Goal: Task Accomplishment & Management: Manage account settings

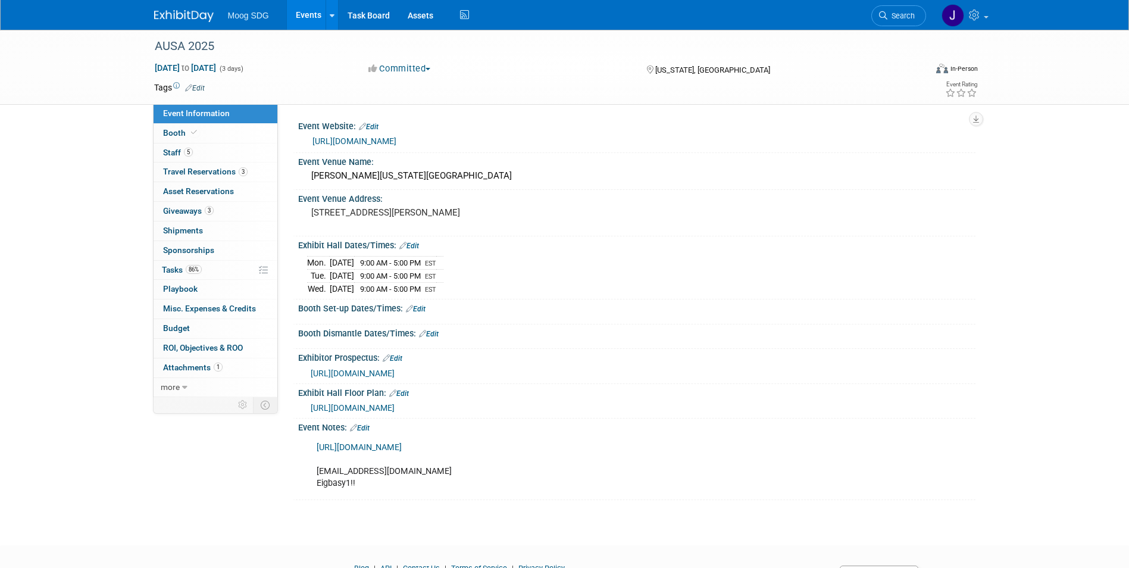
click at [310, 15] on link "Events" at bounding box center [308, 15] width 43 height 30
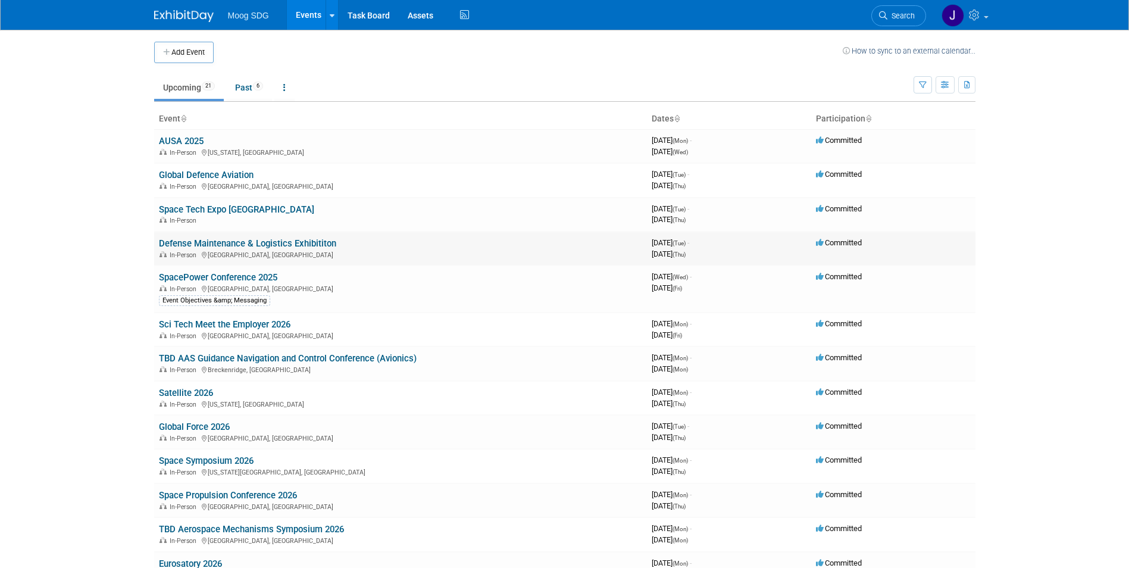
click at [283, 242] on link "Defense Maintenance & Logistics Exhibititon" at bounding box center [247, 243] width 177 height 11
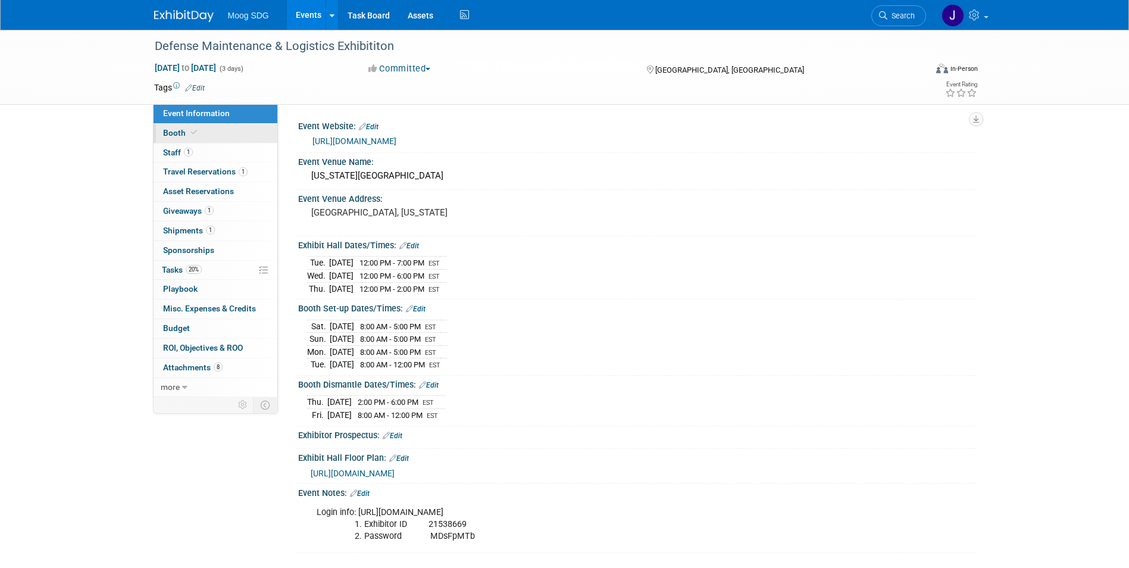
click at [214, 132] on link "Booth" at bounding box center [216, 133] width 124 height 19
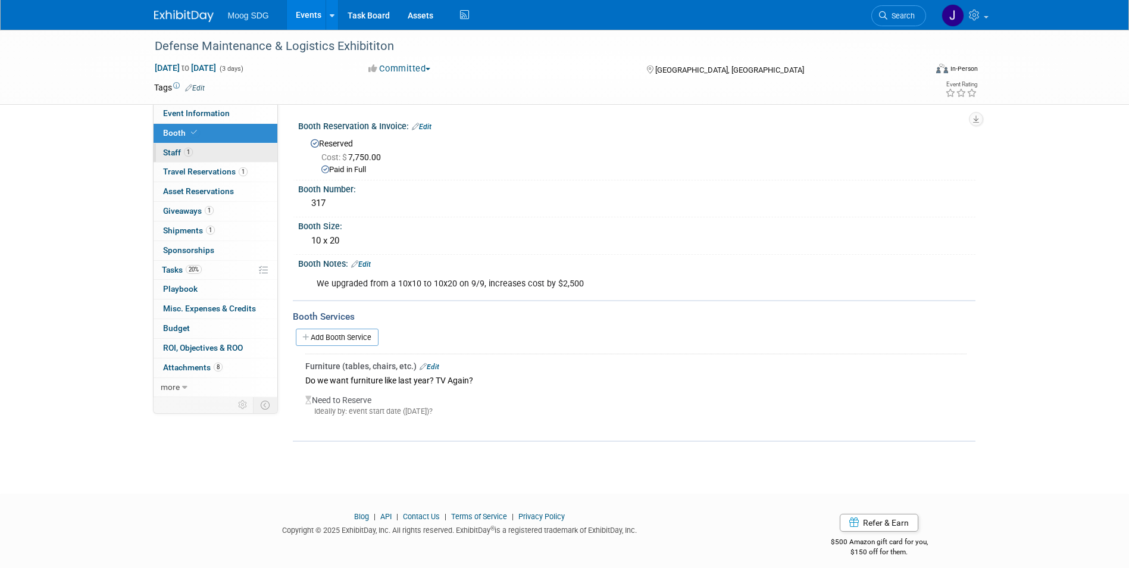
click at [232, 153] on link "1 Staff 1" at bounding box center [216, 152] width 124 height 19
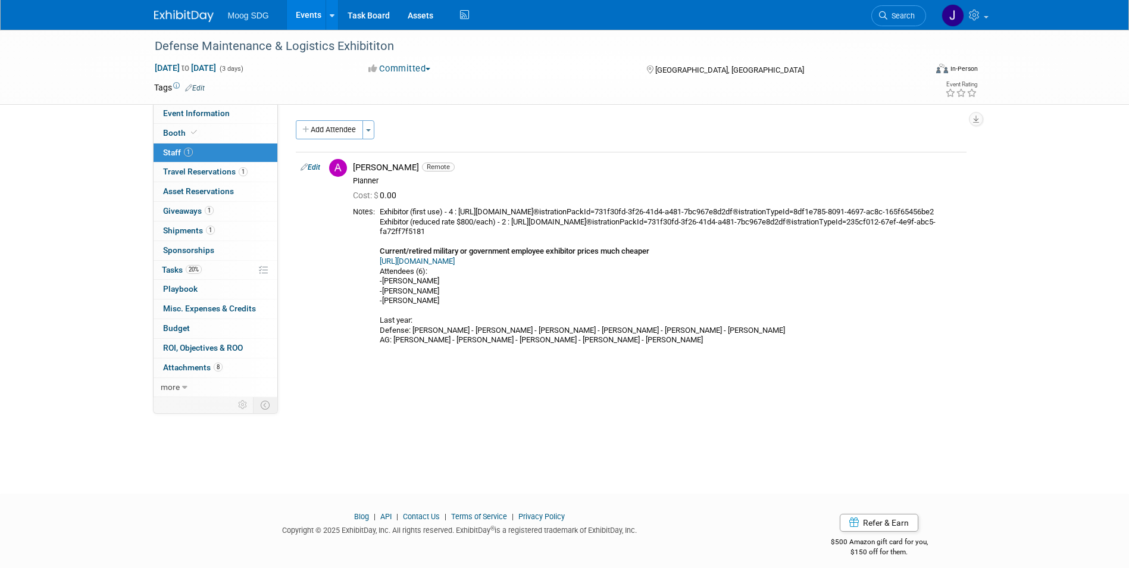
click at [313, 167] on link "Edit" at bounding box center [311, 167] width 20 height 8
select select "069fa6ef-8ac9-4cd1-9349-73d4f6acd04e"
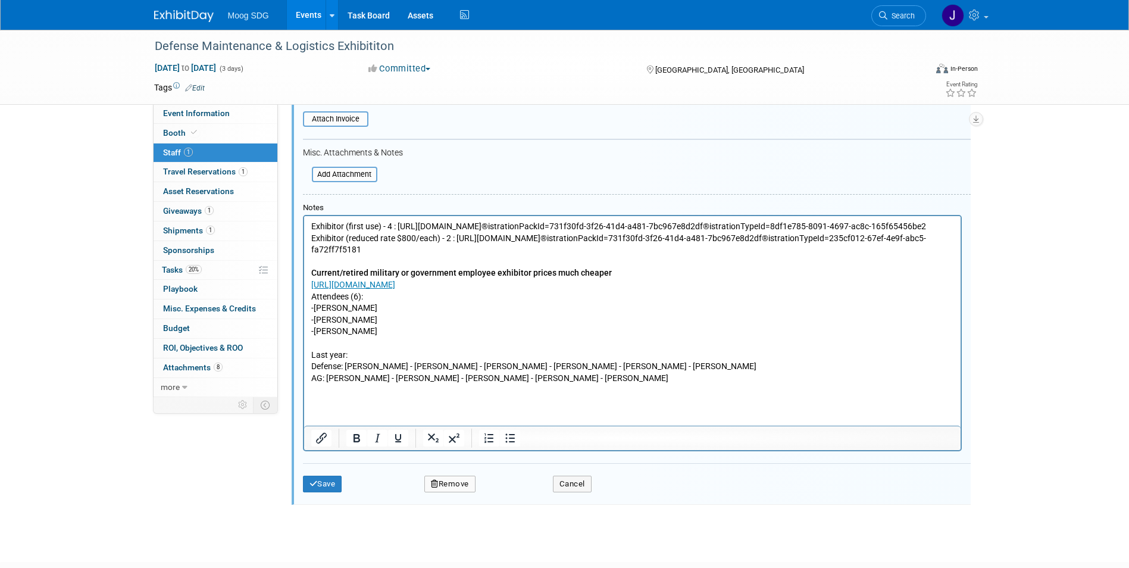
scroll to position [314, 0]
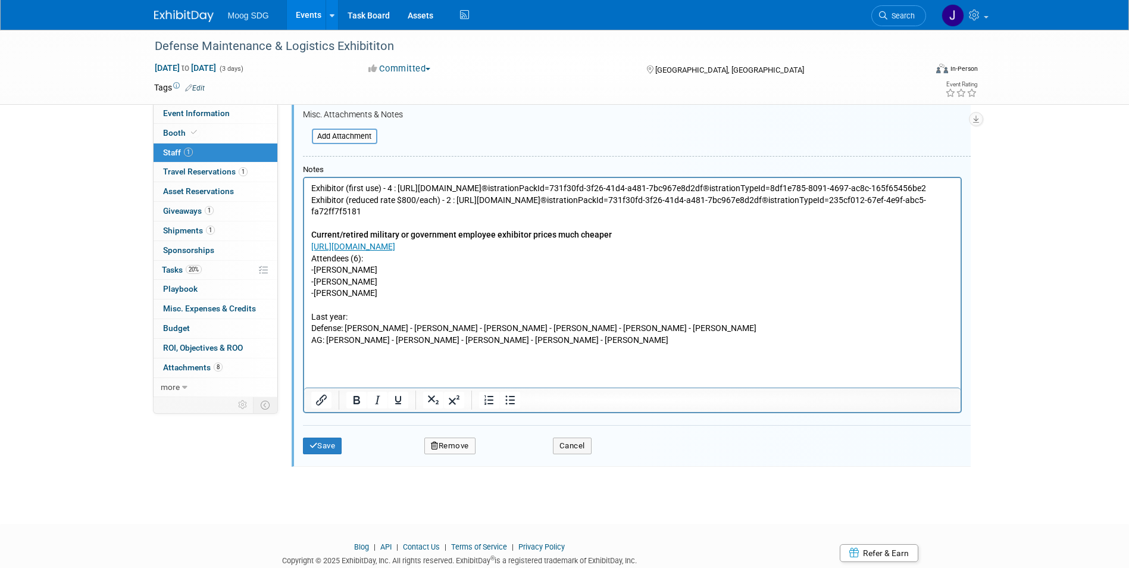
click at [362, 301] on p "Exhibitor (first use) - 4 : https://events.sae.org/rygka8?environment=P2®istrat…" at bounding box center [632, 264] width 643 height 163
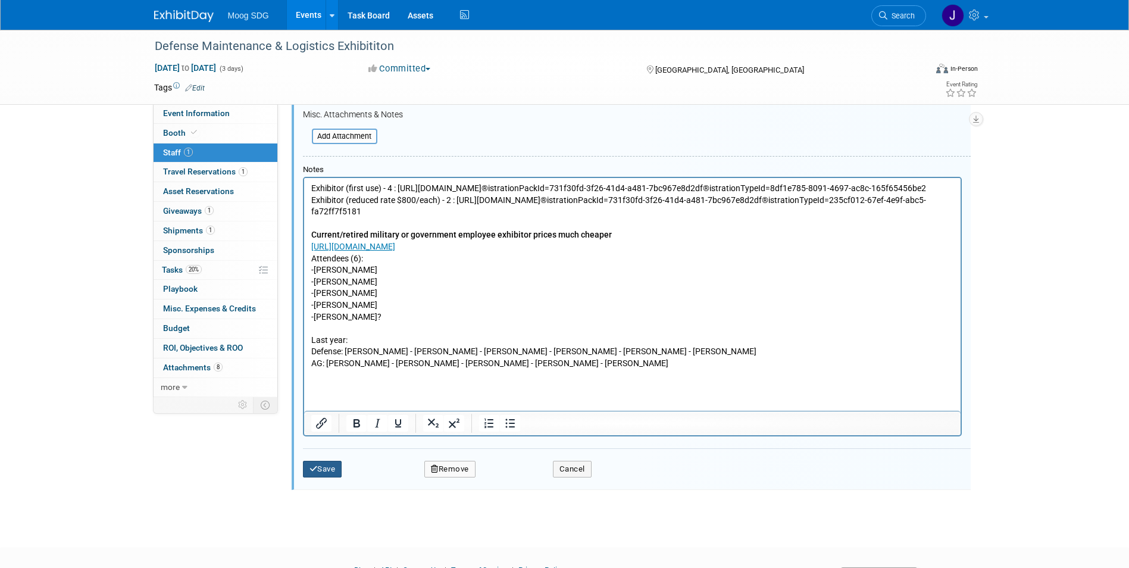
click at [326, 472] on button "Save" at bounding box center [322, 469] width 39 height 17
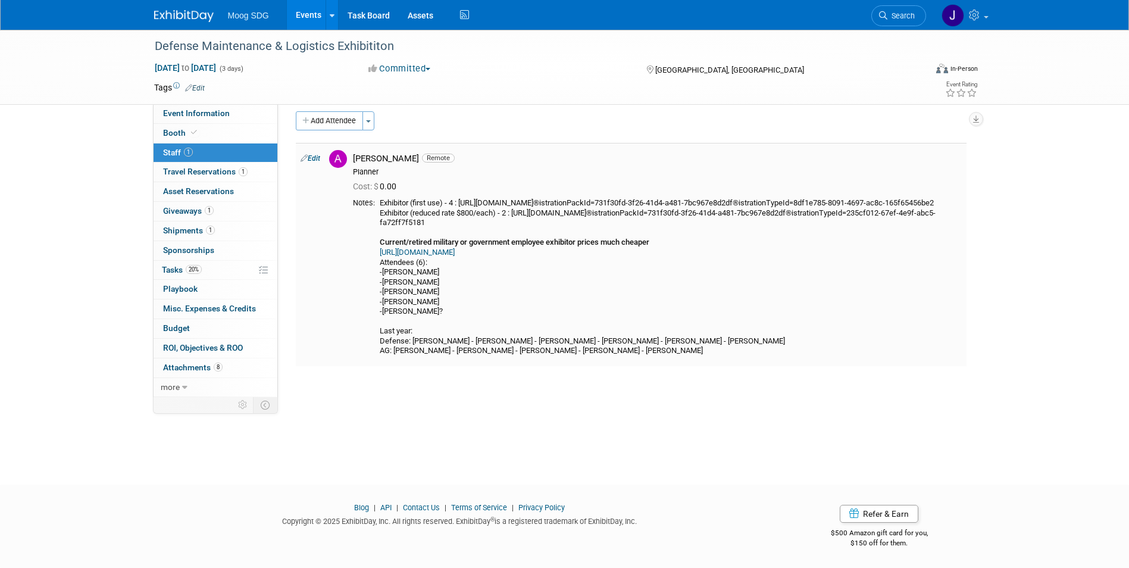
scroll to position [0, 0]
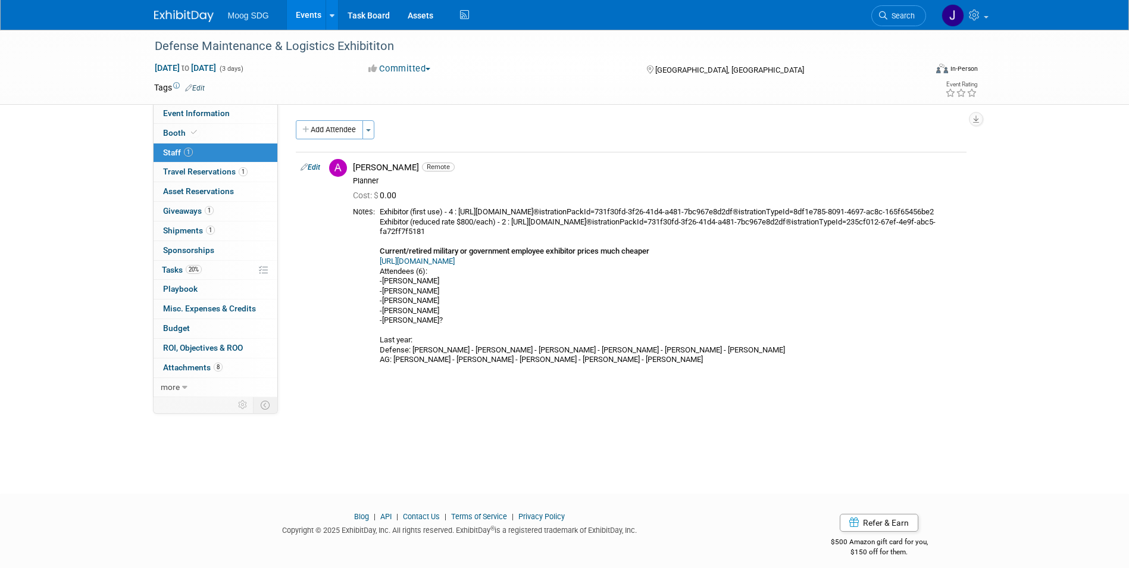
click at [312, 25] on link "Events" at bounding box center [308, 15] width 43 height 30
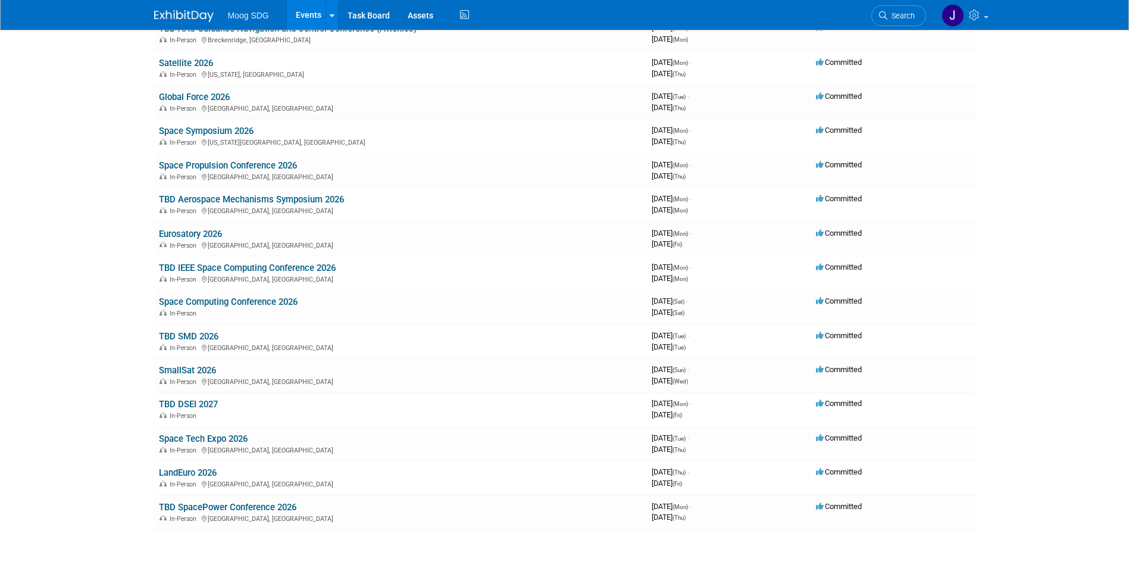
scroll to position [357, 0]
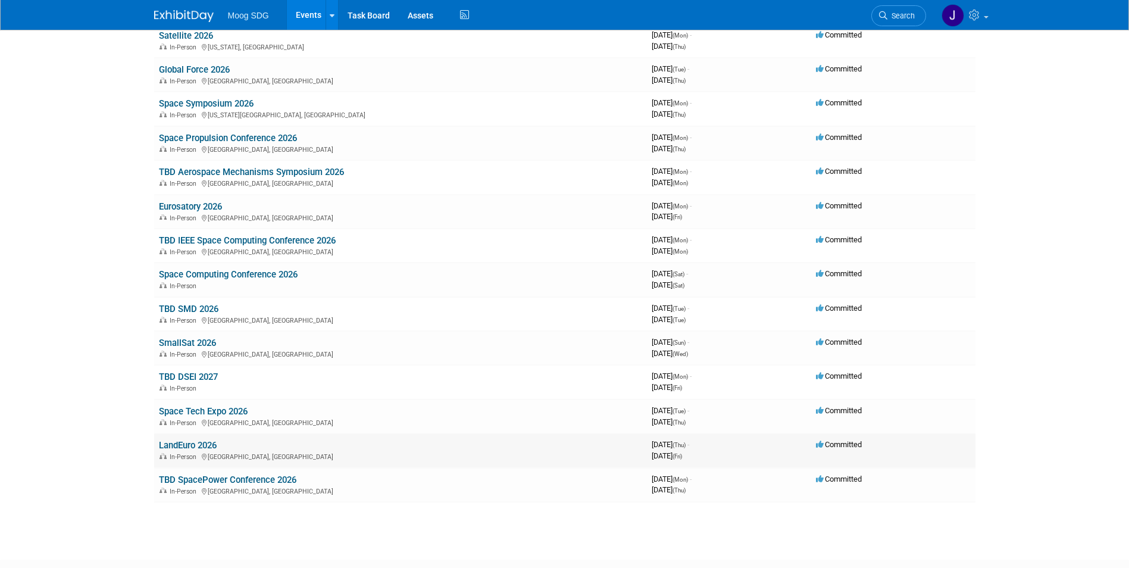
click at [190, 446] on link "LandEuro 2026" at bounding box center [188, 445] width 58 height 11
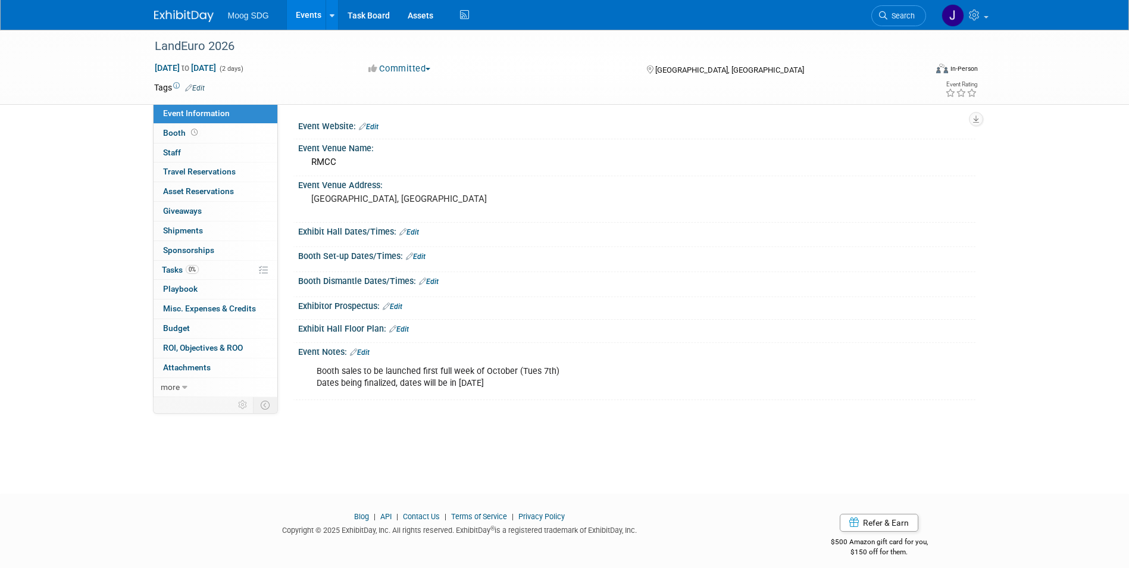
click at [496, 385] on div "Booth sales to be launched first full week of October (Tues 7th) Dates being fi…" at bounding box center [576, 377] width 536 height 36
click at [367, 348] on link "Edit" at bounding box center [360, 352] width 20 height 8
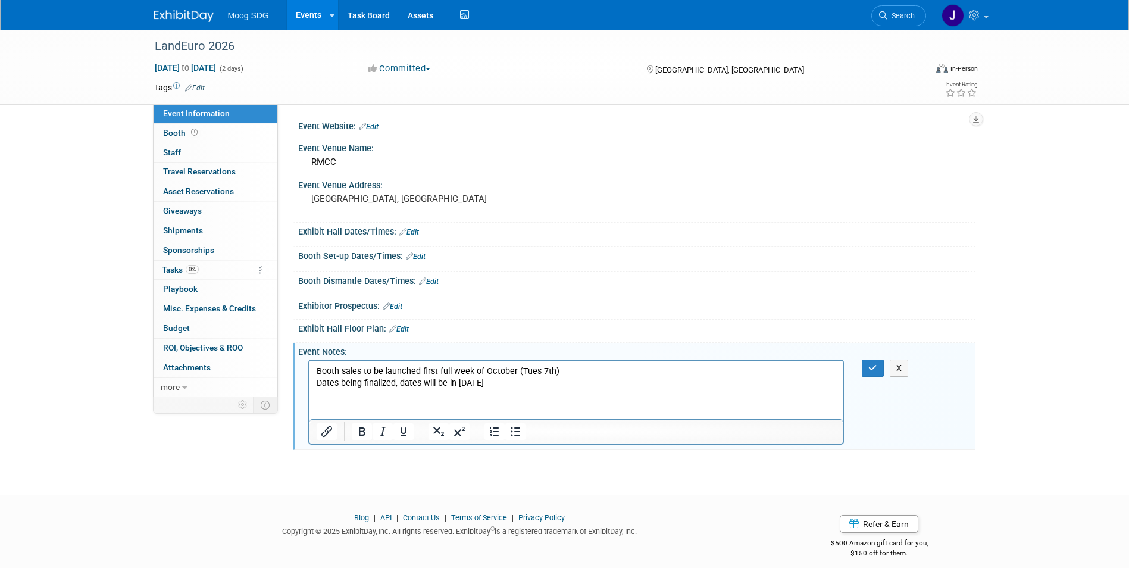
drag, startPoint x: 515, startPoint y: 382, endPoint x: 617, endPoint y: 745, distance: 376.9
click at [309, 384] on html "Booth sales to be launched first full week of October (Tues 7th) Dates being fi…" at bounding box center [576, 375] width 534 height 29
click at [868, 364] on button "button" at bounding box center [873, 367] width 22 height 17
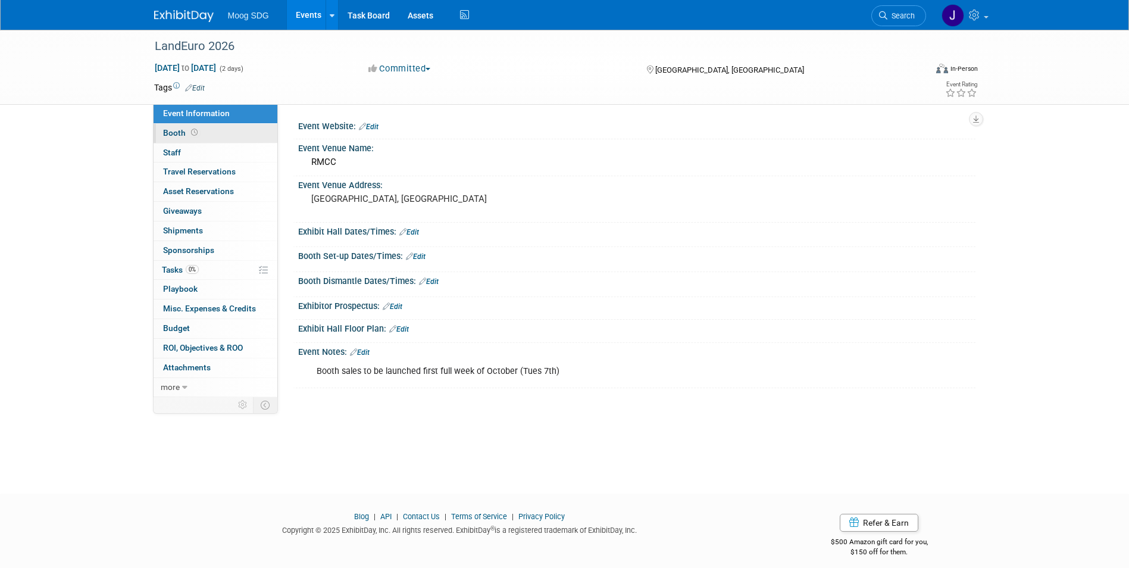
click at [213, 140] on link "Booth" at bounding box center [216, 133] width 124 height 19
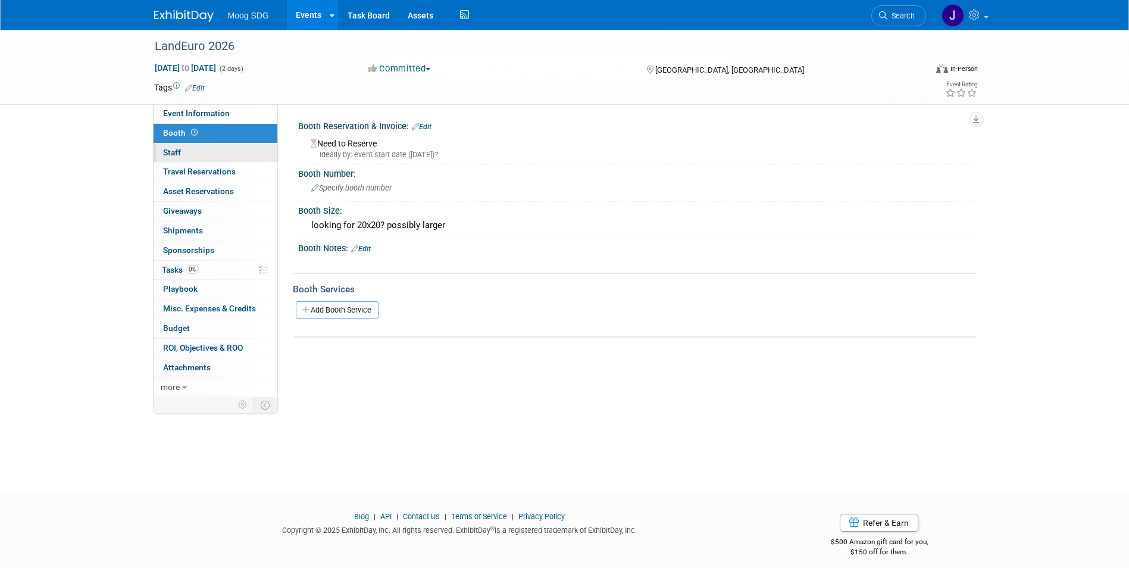
click at [214, 157] on link "0 Staff 0" at bounding box center [216, 152] width 124 height 19
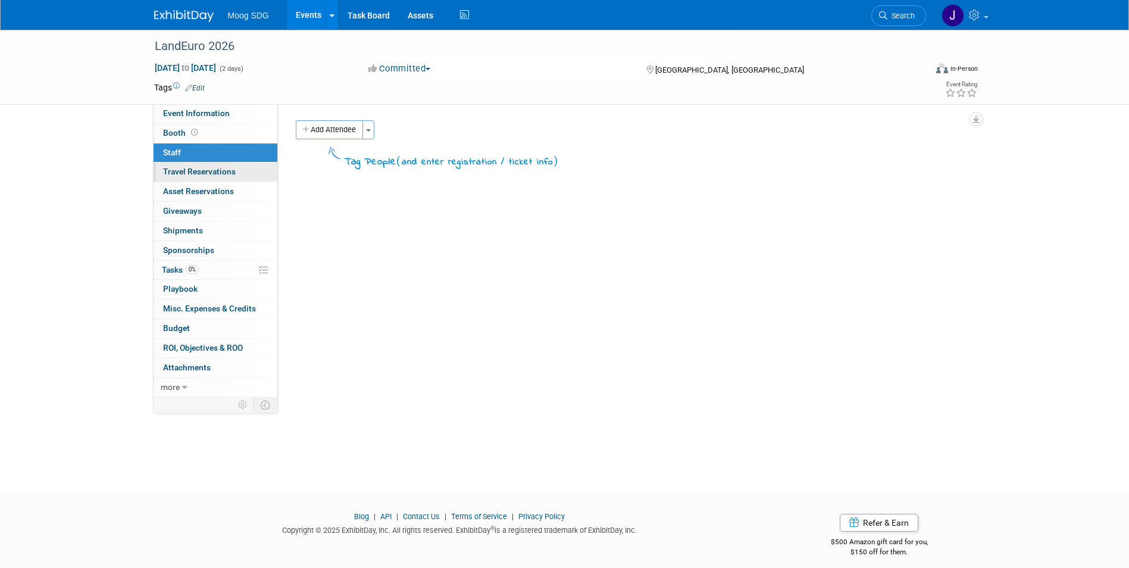
click at [207, 168] on span "Travel Reservations 0" at bounding box center [199, 172] width 73 height 10
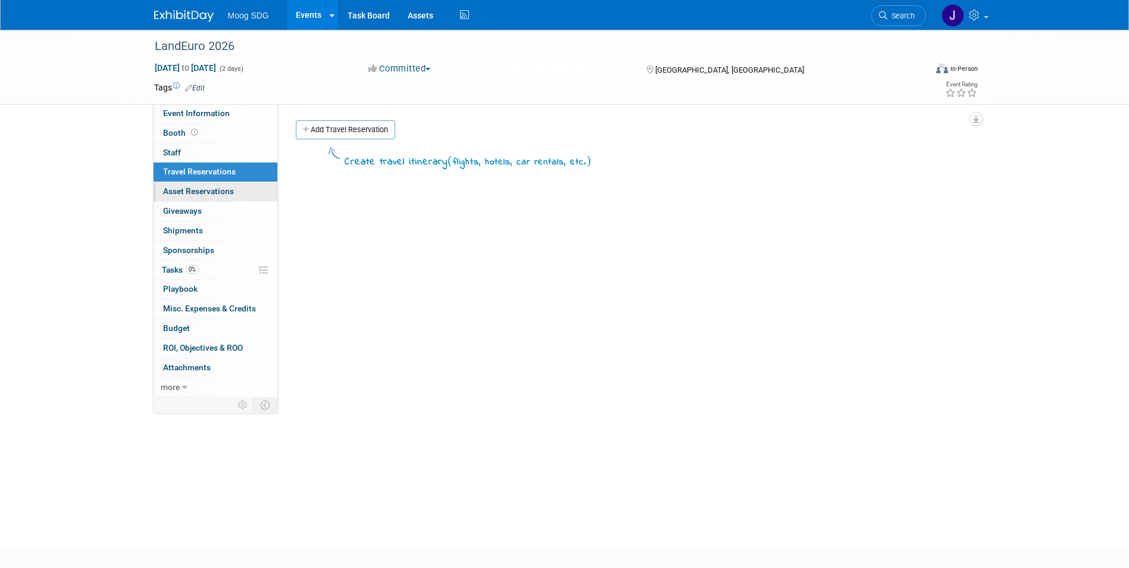
click at [206, 186] on span "Asset Reservations 0" at bounding box center [198, 191] width 71 height 10
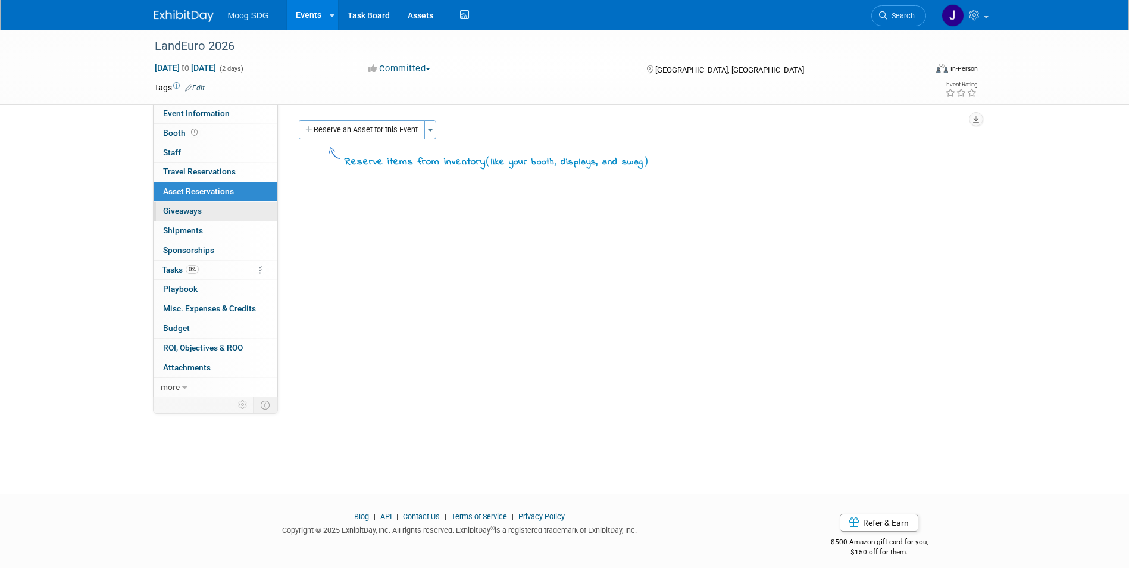
click at [203, 205] on link "0 Giveaways 0" at bounding box center [216, 211] width 124 height 19
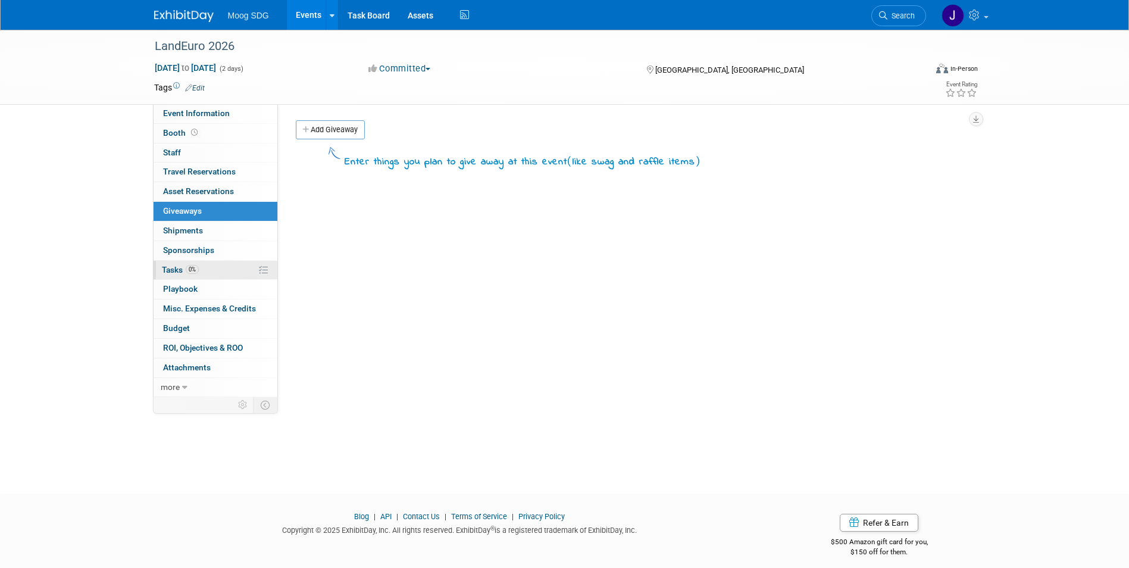
click at [221, 276] on link "0% Tasks 0%" at bounding box center [216, 270] width 124 height 19
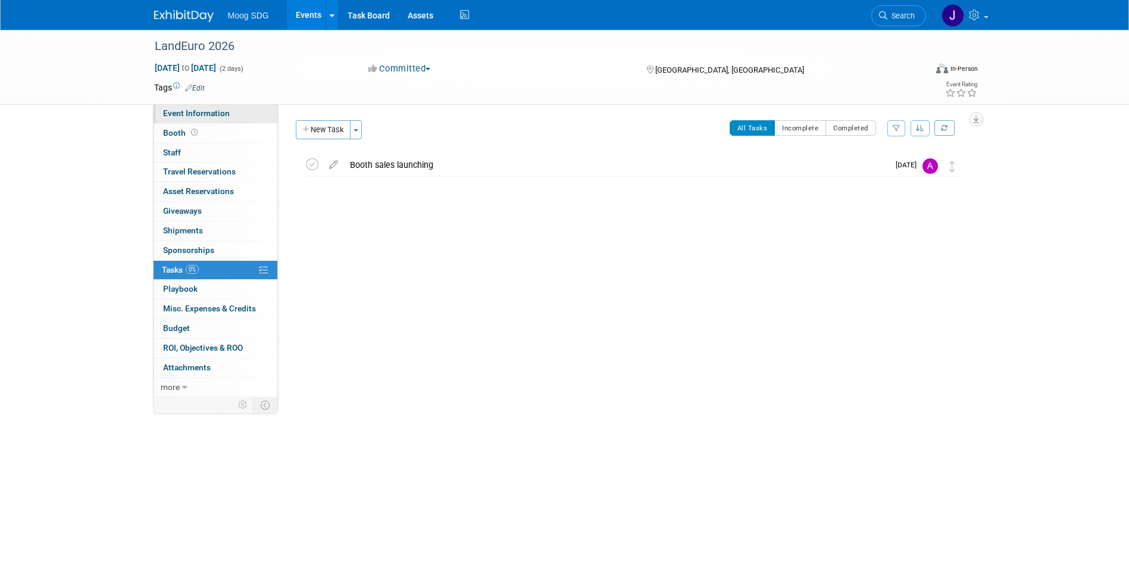
click at [220, 114] on span "Event Information" at bounding box center [196, 113] width 67 height 10
